Goal: Book appointment/travel/reservation

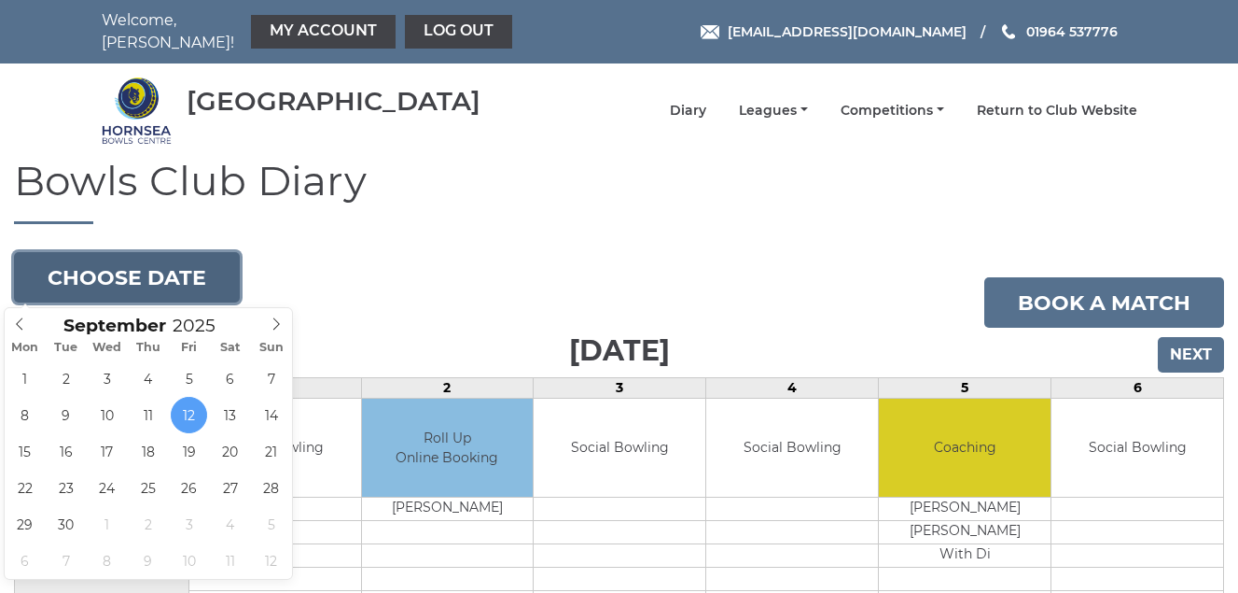
click at [120, 267] on button "Choose date" at bounding box center [127, 277] width 226 height 50
type input "[DATE]"
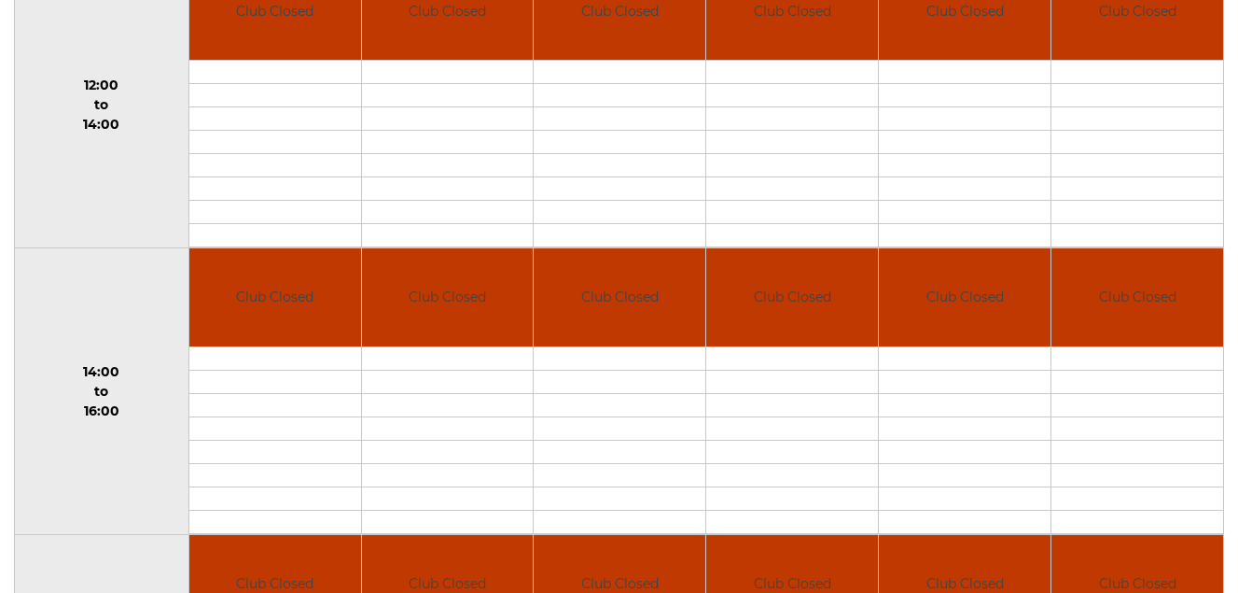
scroll to position [162, 0]
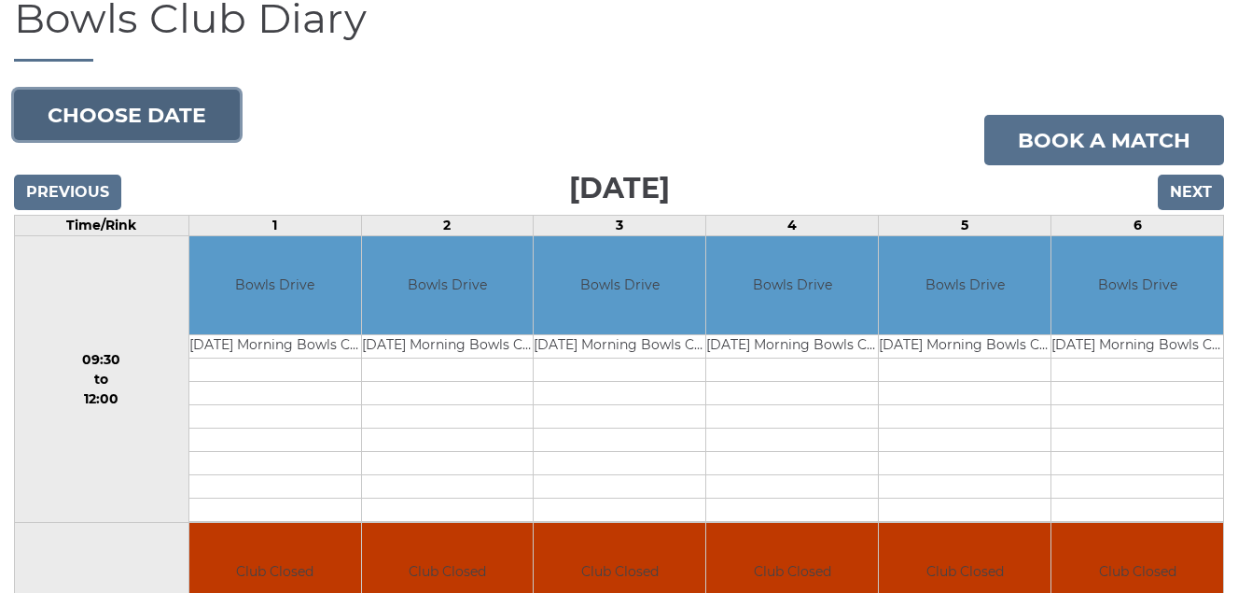
click at [183, 121] on button "Choose date" at bounding box center [127, 115] width 226 height 50
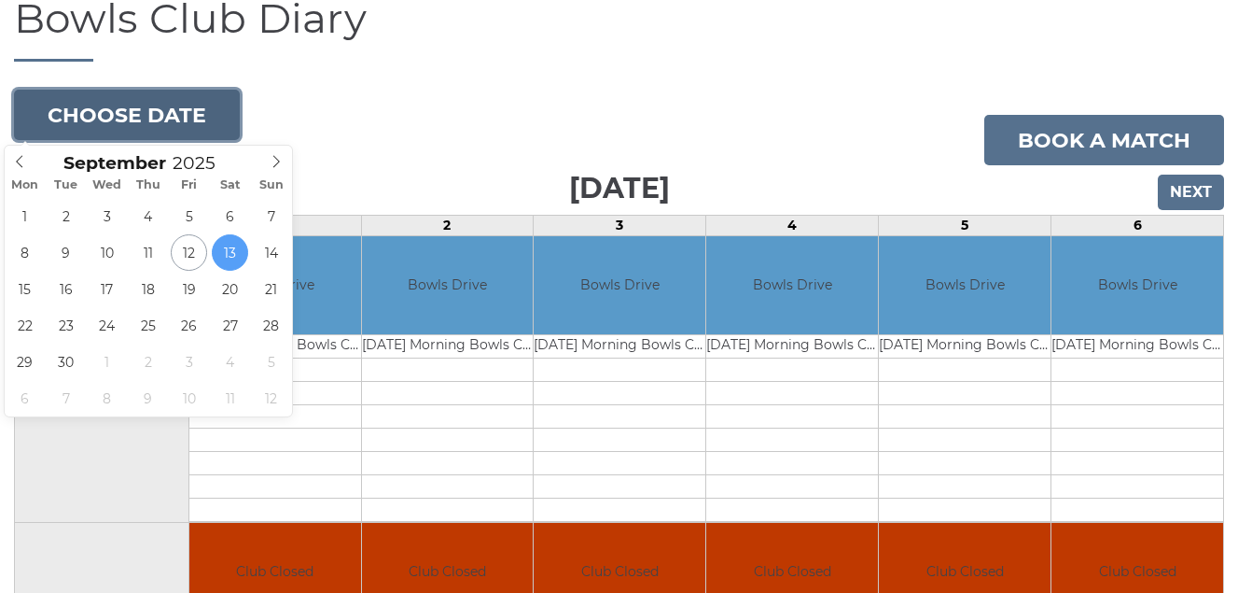
type input "2025-09-15"
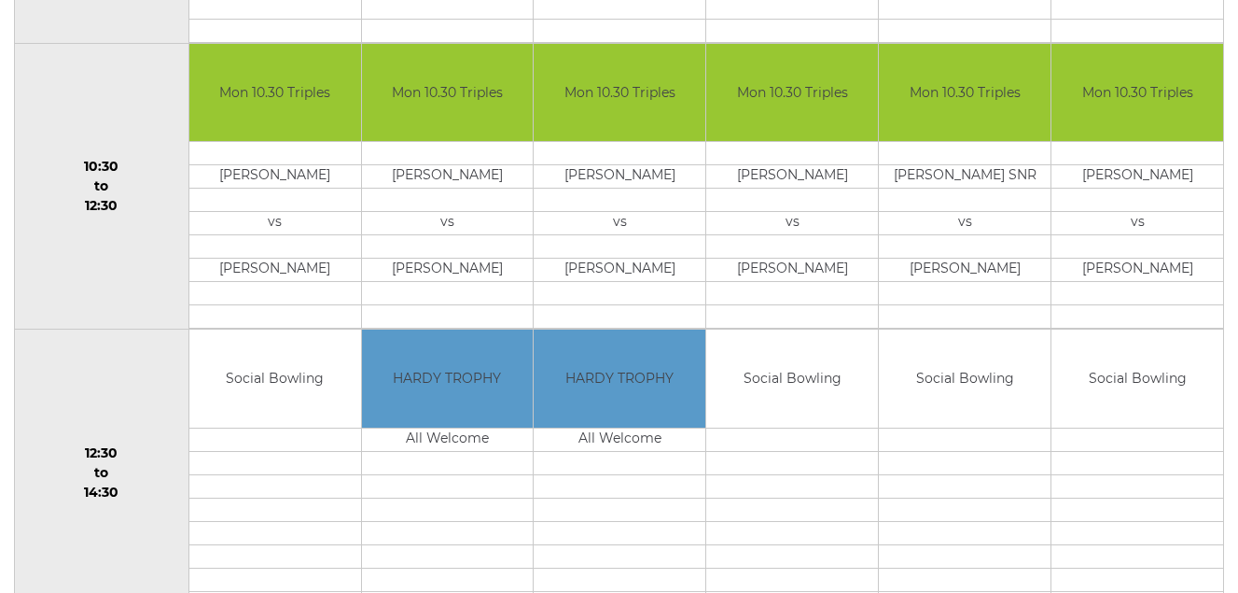
scroll to position [81, 0]
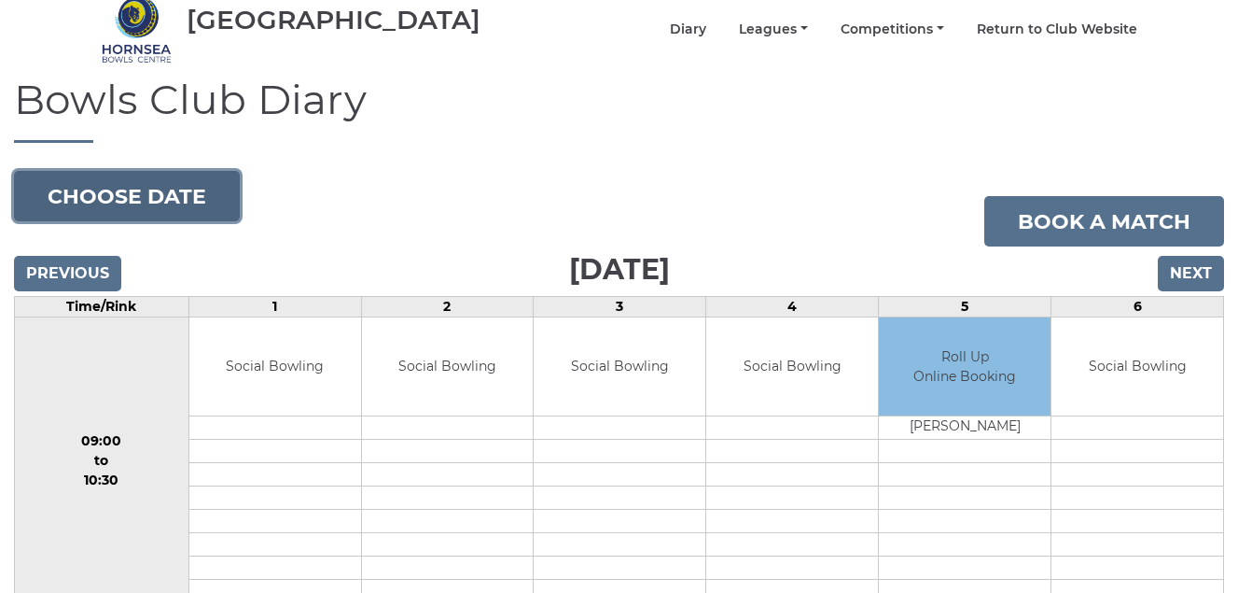
click at [143, 188] on button "Choose date" at bounding box center [127, 196] width 226 height 50
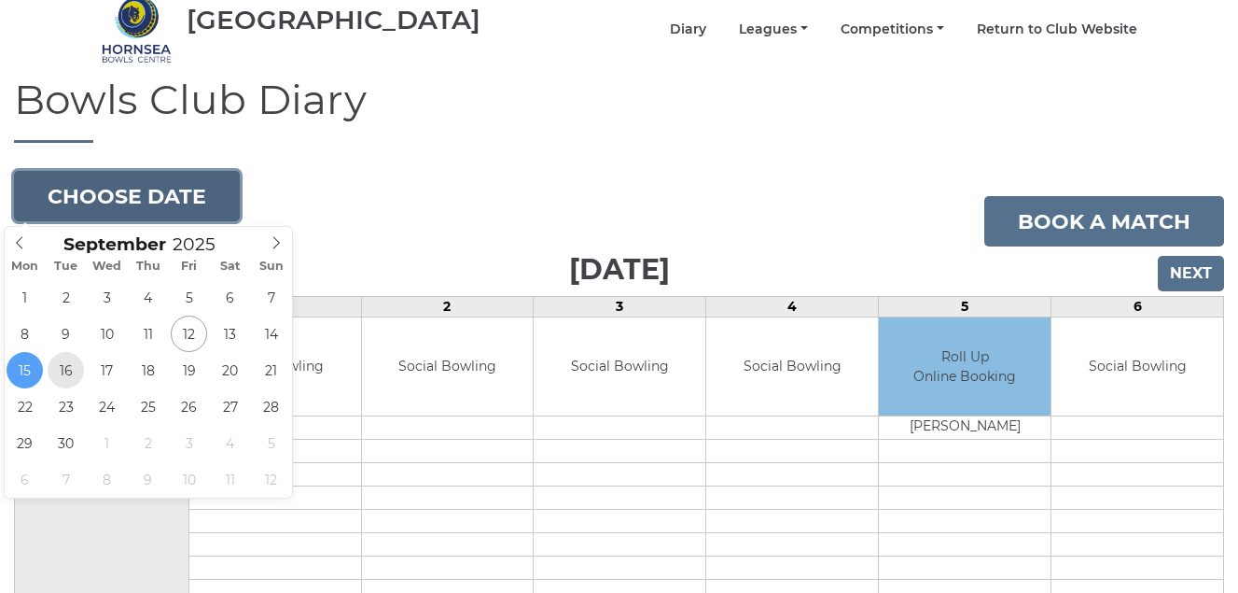
type input "2025-09-16"
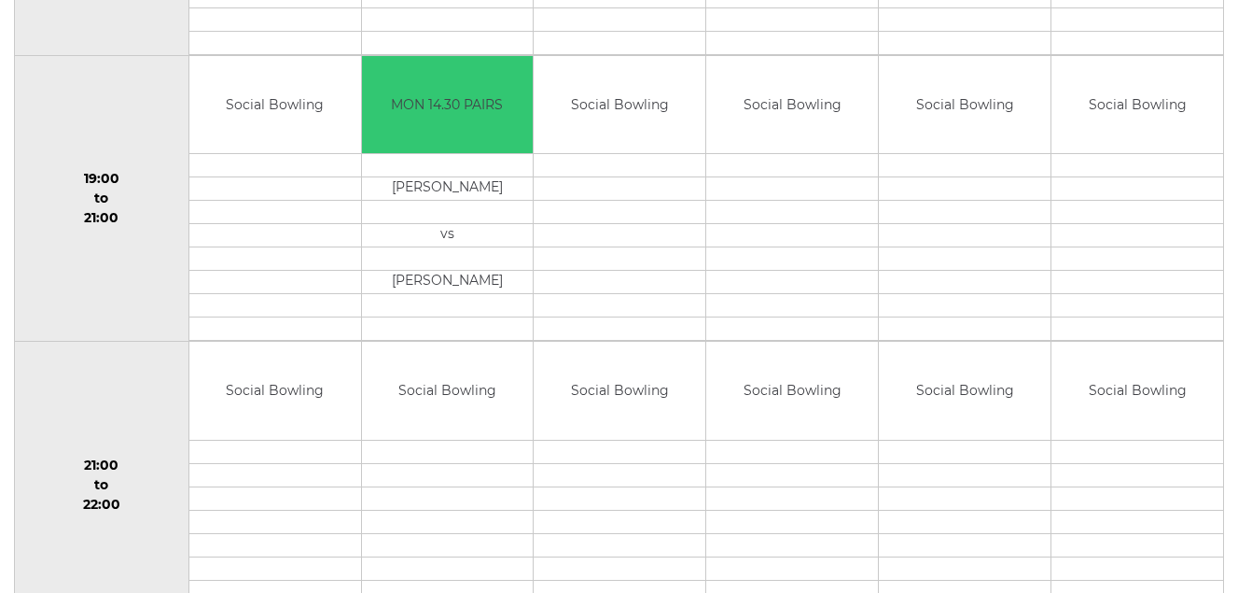
scroll to position [1854, 0]
